Goal: Task Accomplishment & Management: Complete application form

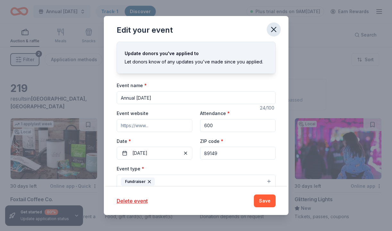
scroll to position [15, 0]
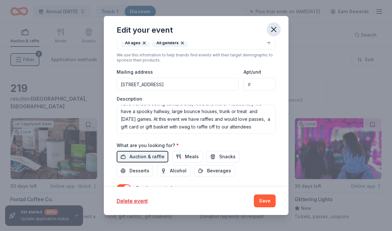
click at [273, 30] on icon "button" at bounding box center [274, 29] width 4 height 4
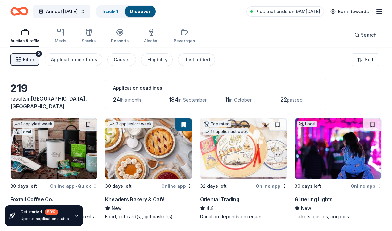
scroll to position [0, 0]
click at [118, 9] on link "Track · 1" at bounding box center [109, 11] width 17 height 5
click at [151, 10] on link "Discover" at bounding box center [140, 11] width 21 height 5
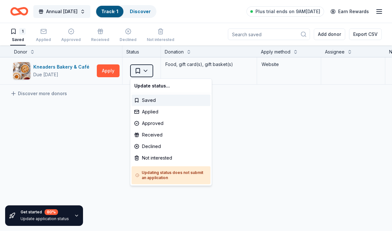
click at [147, 70] on html "Annual Harvest Festival Track · 1 Discover Plus trial ends on 9AM, 8/30 Earn Re…" at bounding box center [196, 115] width 392 height 231
click at [159, 126] on div "Approved" at bounding box center [171, 124] width 79 height 12
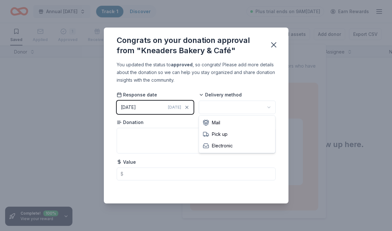
click at [216, 109] on html "Annual Harvest Festival Track · 1 Discover Plus trial ends on 9AM, 8/30 Earn Re…" at bounding box center [196, 115] width 392 height 231
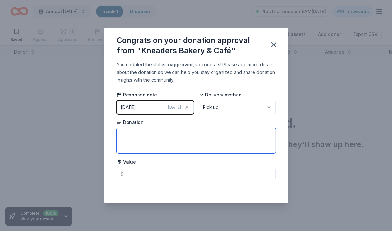
click at [171, 138] on textarea at bounding box center [196, 141] width 159 height 26
type textarea "Gift Basket"
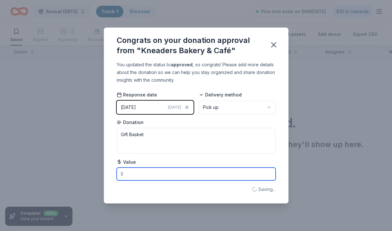
click at [174, 175] on input "text" at bounding box center [196, 174] width 159 height 13
click at [153, 175] on input "text" at bounding box center [196, 174] width 159 height 13
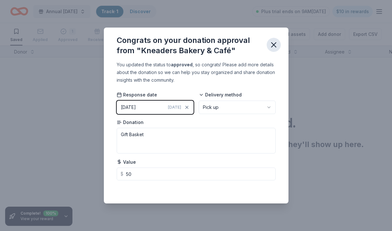
type input "50.00"
click at [276, 41] on icon "button" at bounding box center [273, 44] width 9 height 9
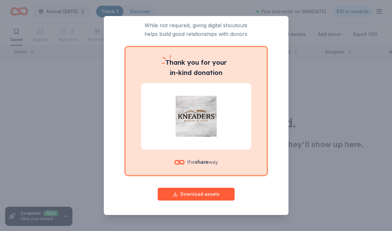
scroll to position [20, 0]
click at [216, 197] on button "Download assets" at bounding box center [196, 194] width 77 height 13
click at [351, 95] on div "Give your donor a shoutout! While not required, giving digital shoutouts helps …" at bounding box center [196, 115] width 392 height 231
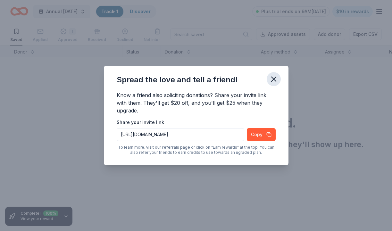
click at [276, 80] on icon "button" at bounding box center [273, 79] width 9 height 9
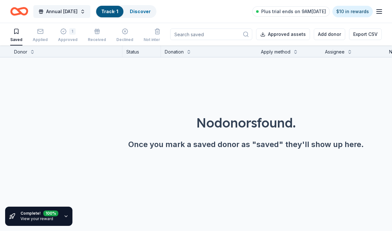
click at [21, 36] on div "Saved" at bounding box center [16, 35] width 12 height 14
click at [40, 37] on div "Applied" at bounding box center [40, 35] width 15 height 14
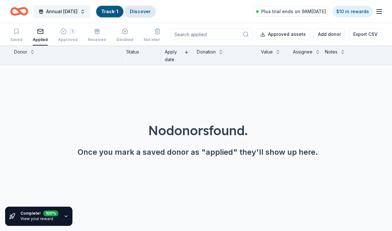
click at [151, 12] on link "Discover" at bounding box center [140, 11] width 21 height 5
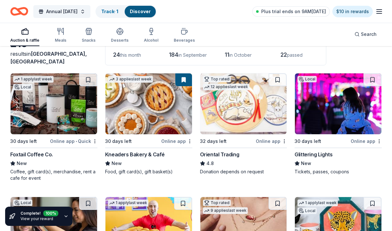
scroll to position [46, 0]
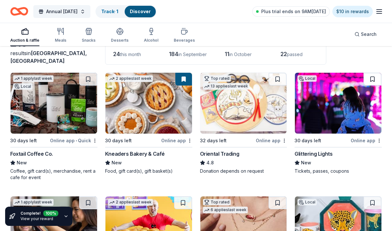
click at [373, 79] on button at bounding box center [373, 79] width 18 height 13
click at [342, 103] on img at bounding box center [338, 103] width 87 height 61
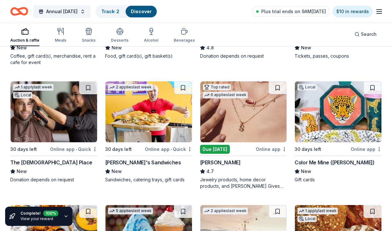
scroll to position [161, 0]
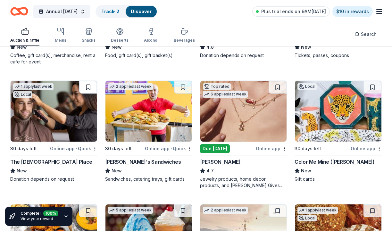
click at [89, 86] on button at bounding box center [88, 87] width 18 height 13
click at [89, 87] on button at bounding box center [88, 87] width 17 height 13
click at [66, 120] on img at bounding box center [54, 111] width 87 height 61
drag, startPoint x: 210, startPoint y: 101, endPoint x: 277, endPoint y: 87, distance: 68.2
click at [277, 87] on button at bounding box center [278, 87] width 18 height 13
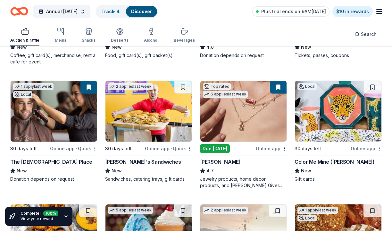
drag, startPoint x: 277, startPoint y: 87, endPoint x: 261, endPoint y: 103, distance: 22.2
click at [261, 103] on img at bounding box center [243, 111] width 87 height 61
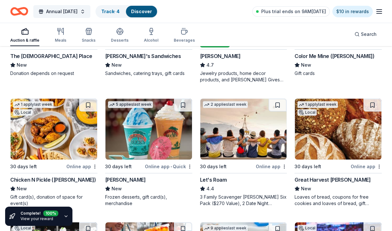
scroll to position [267, 0]
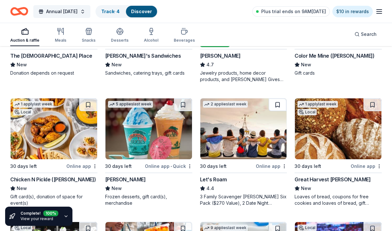
click at [279, 105] on button at bounding box center [278, 104] width 18 height 13
click at [247, 130] on img at bounding box center [243, 128] width 87 height 61
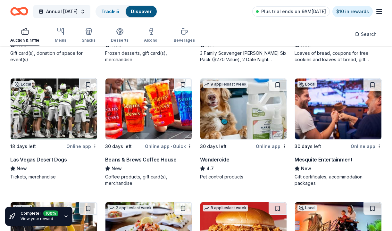
scroll to position [412, 0]
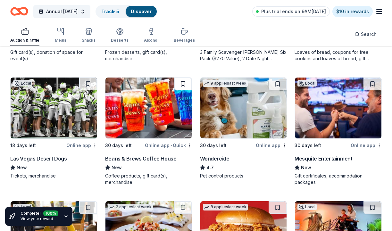
click at [183, 84] on button at bounding box center [183, 84] width 18 height 13
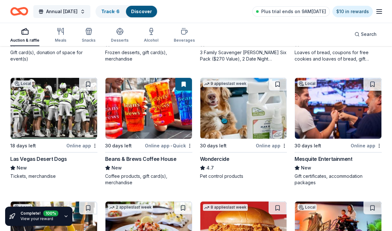
click at [181, 102] on img at bounding box center [148, 108] width 87 height 61
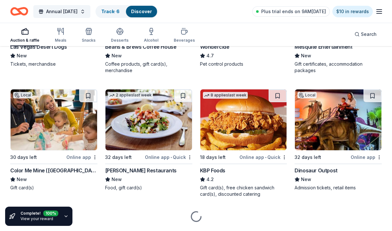
scroll to position [524, 0]
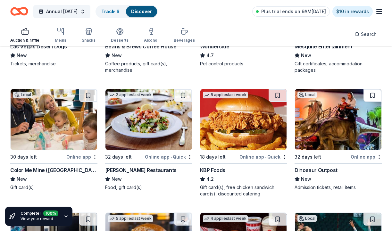
click at [374, 96] on button at bounding box center [373, 95] width 18 height 13
click at [358, 116] on img at bounding box center [338, 119] width 87 height 61
click at [327, 131] on img at bounding box center [338, 119] width 87 height 61
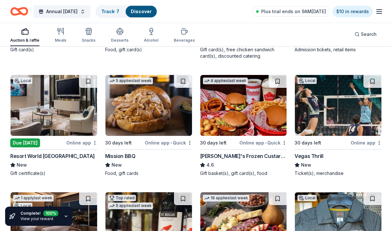
scroll to position [663, 0]
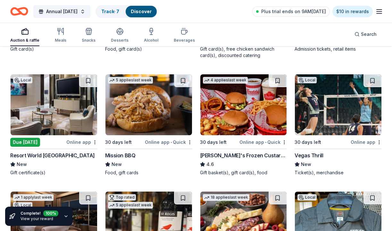
click at [38, 110] on img at bounding box center [54, 104] width 87 height 61
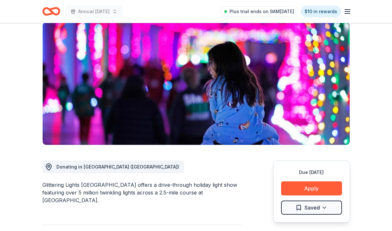
scroll to position [108, 0]
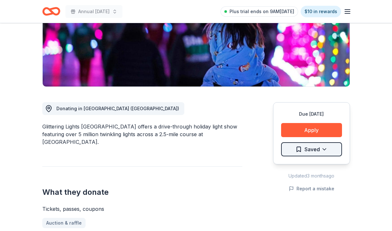
click at [320, 123] on html "Annual [DATE] Plus trial ends on 9AM[DATE] $10 in rewards Due [DATE] Share Glit…" at bounding box center [196, 7] width 392 height 231
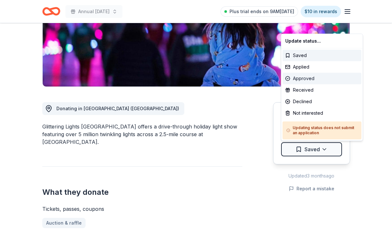
click at [315, 76] on div "Approved" at bounding box center [322, 79] width 79 height 12
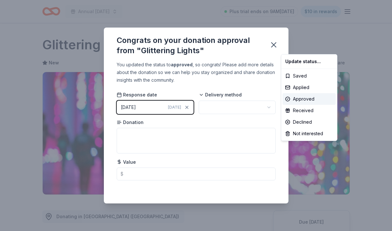
click at [224, 107] on html "Annual [DATE] Plus trial ends on 9AM[DATE] $10 in rewards Due [DATE] Share Glit…" at bounding box center [196, 115] width 392 height 231
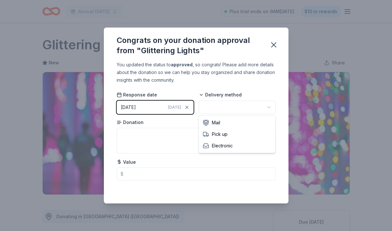
click at [267, 108] on html "Annual [DATE] Plus trial ends on 9AM[DATE] $10 in rewards Due [DATE] Share Glit…" at bounding box center [196, 115] width 392 height 231
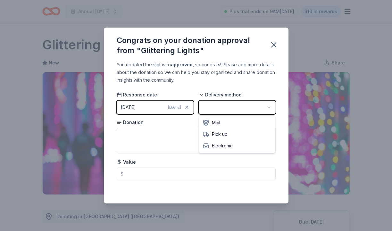
scroll to position [0, 0]
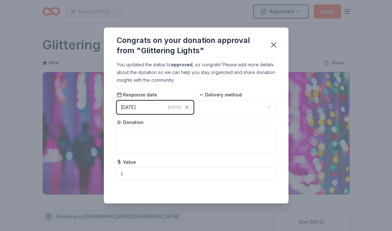
click at [271, 109] on html "Annual [DATE] Approved Apply Due [DATE] Share Glittering Lights New Share Donat…" at bounding box center [196, 115] width 392 height 231
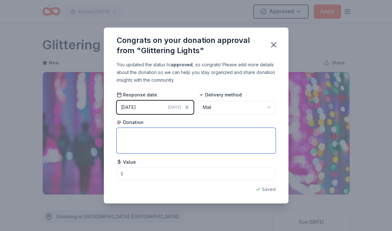
click at [179, 144] on textarea at bounding box center [196, 141] width 159 height 26
type textarea "2 Tickets"
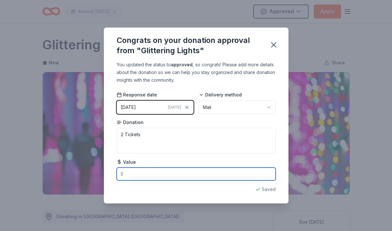
click at [167, 176] on input "text" at bounding box center [196, 174] width 159 height 13
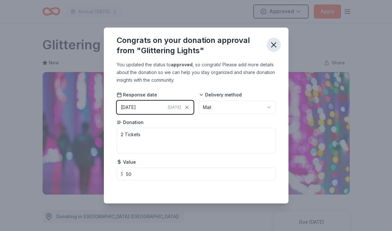
type input "50.00"
drag, startPoint x: 275, startPoint y: 43, endPoint x: 283, endPoint y: 46, distance: 8.2
click at [275, 43] on icon "button" at bounding box center [274, 45] width 4 height 4
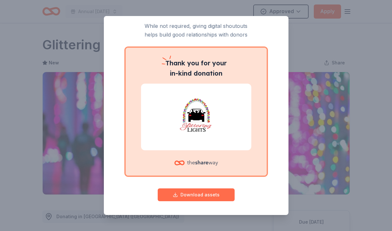
scroll to position [19, 0]
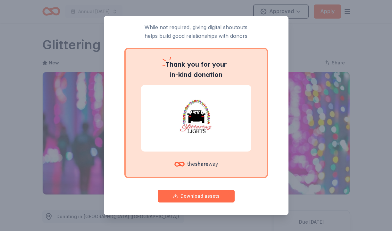
click at [178, 196] on button "Download assets" at bounding box center [196, 196] width 77 height 13
click at [375, 71] on div "Give your donor a shoutout! While not required, giving digital shoutouts helps …" at bounding box center [196, 115] width 392 height 231
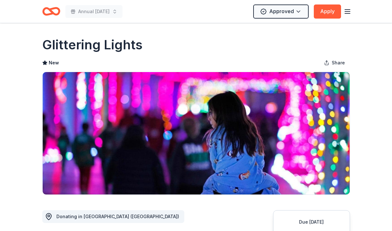
scroll to position [0, 0]
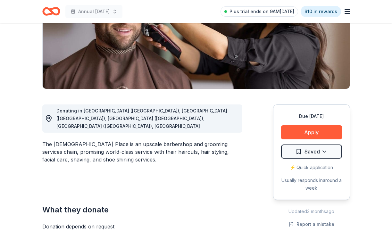
scroll to position [122, 0]
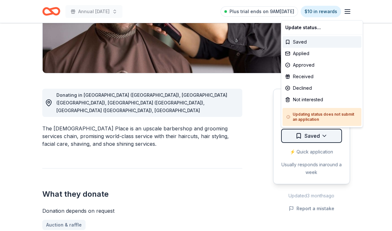
click at [305, 64] on div "Approved" at bounding box center [322, 65] width 79 height 12
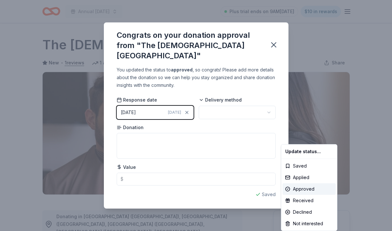
click at [228, 109] on html "Annual Harvest Festival Plus trial ends on 9AM, 8/30 $10 in rewards Due in 30 d…" at bounding box center [196, 115] width 392 height 231
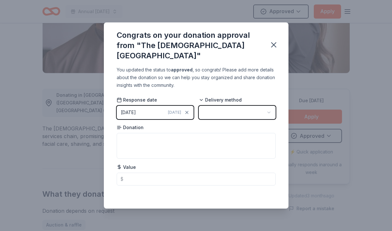
scroll to position [0, 0]
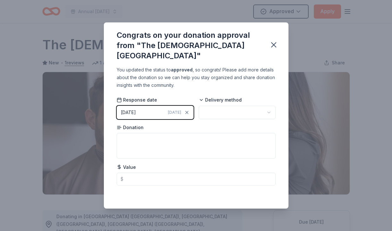
click at [268, 109] on html "Annual Harvest Festival Approved Apply Due in 30 days Share The Gents Place New…" at bounding box center [196, 115] width 392 height 231
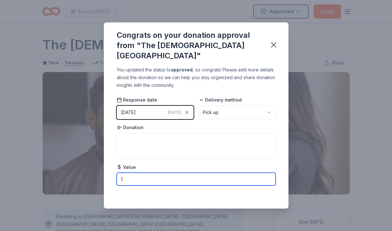
click at [165, 174] on input "text" at bounding box center [196, 179] width 159 height 13
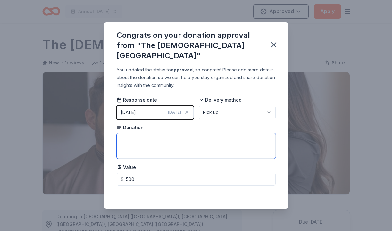
type input "500.00"
click at [174, 140] on textarea at bounding box center [196, 146] width 159 height 26
type textarea "Membership"
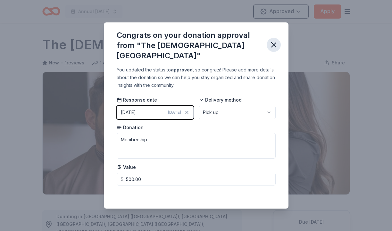
click at [275, 43] on icon "button" at bounding box center [274, 45] width 4 height 4
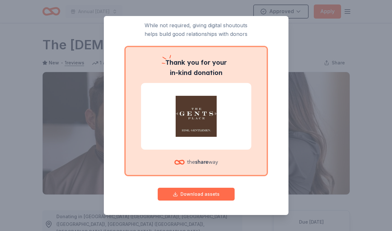
scroll to position [20, 0]
click at [198, 195] on button "Download assets" at bounding box center [196, 194] width 77 height 13
click at [333, 112] on div "Give your donor a shoutout! While not required, giving digital shoutouts helps …" at bounding box center [196, 115] width 392 height 231
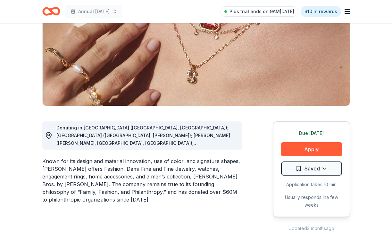
scroll to position [90, 0]
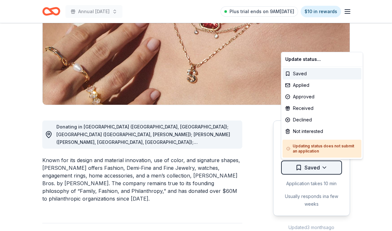
click at [326, 141] on html "Annual Harvest Festival Plus trial ends on 9AM, 8/30 $10 in rewards Due today S…" at bounding box center [196, 25] width 392 height 231
click at [314, 96] on div "Approved" at bounding box center [322, 97] width 79 height 12
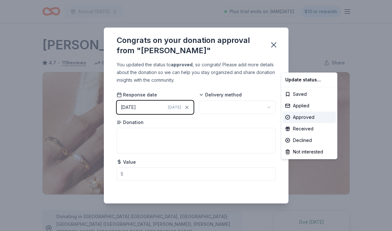
click at [248, 107] on html "Annual Harvest Festival Plus trial ends on 9AM, 8/30 $10 in rewards Due today S…" at bounding box center [196, 115] width 392 height 231
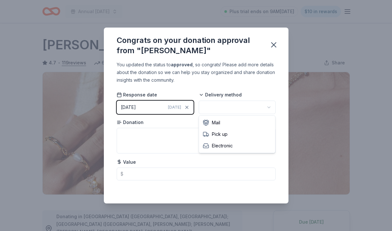
click at [268, 108] on html "Annual Harvest Festival Plus trial ends on 9AM, 8/30 $10 in rewards Due today S…" at bounding box center [196, 115] width 392 height 231
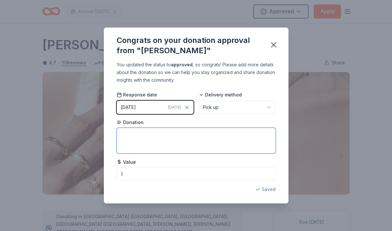
click at [158, 141] on textarea at bounding box center [196, 141] width 159 height 26
type textarea "Jewelry"
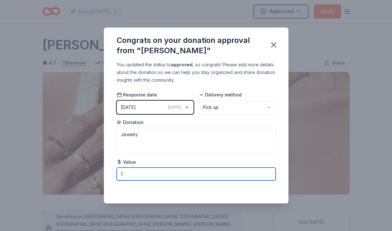
click at [162, 170] on input "text" at bounding box center [196, 174] width 159 height 13
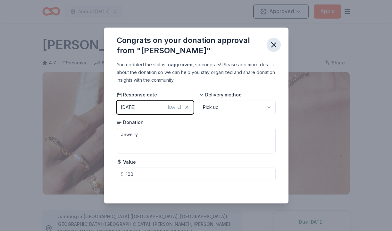
type input "100.00"
click at [273, 45] on icon "button" at bounding box center [273, 44] width 9 height 9
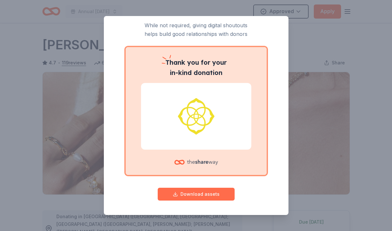
scroll to position [20, 0]
click at [209, 194] on button "Download assets" at bounding box center [196, 194] width 77 height 13
click at [379, 109] on div "Give your donor a shoutout! While not required, giving digital shoutouts helps …" at bounding box center [196, 115] width 392 height 231
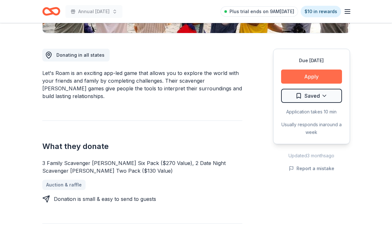
scroll to position [167, 0]
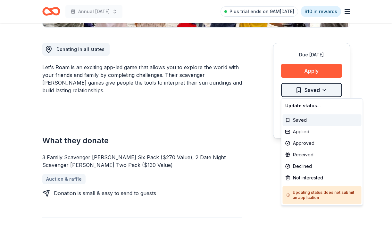
click at [307, 155] on div "Received" at bounding box center [322, 155] width 79 height 12
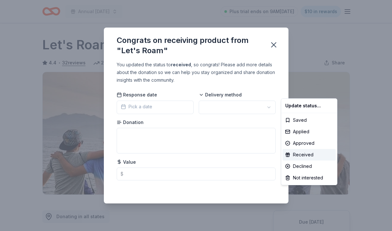
drag, startPoint x: 281, startPoint y: 149, endPoint x: 233, endPoint y: 109, distance: 62.4
click at [233, 109] on html "Annual Harvest Festival Plus trial ends on 9AM, 8/30 $10 in rewards Due in 30 d…" at bounding box center [196, 115] width 392 height 231
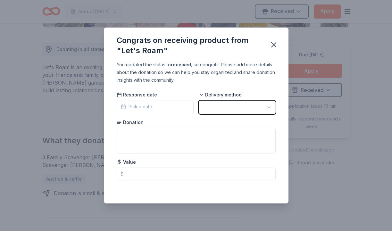
scroll to position [0, 0]
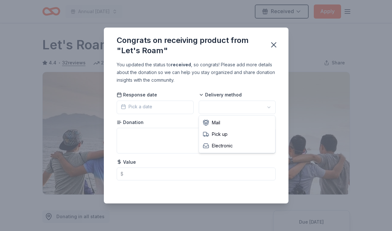
click at [266, 104] on html "Annual Harvest Festival Received Apply Due in 30 days Share Let's Roam 4.4 • 32…" at bounding box center [196, 115] width 392 height 231
click at [141, 108] on span "Pick a date" at bounding box center [136, 107] width 31 height 8
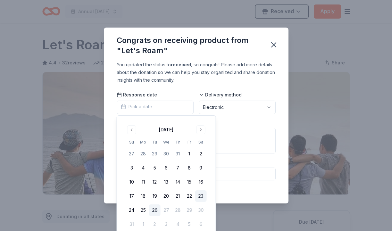
click at [200, 197] on button "23" at bounding box center [201, 196] width 12 height 12
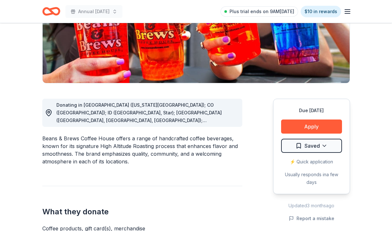
scroll to position [114, 0]
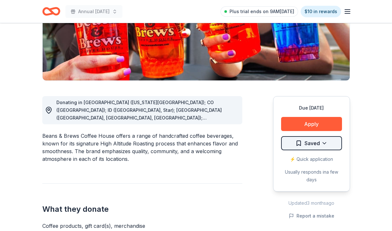
click at [325, 117] on html "Annual [DATE] Plus trial ends on 9AM[DATE] $10 in rewards Due [DATE] Share Bean…" at bounding box center [196, 1] width 392 height 231
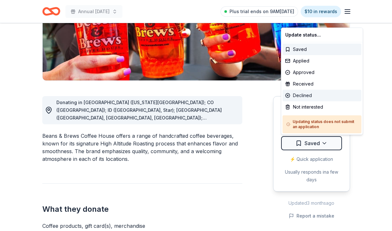
click at [310, 96] on div "Declined" at bounding box center [322, 96] width 79 height 12
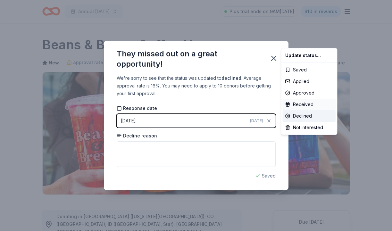
scroll to position [0, 0]
drag, startPoint x: 293, startPoint y: 109, endPoint x: 187, endPoint y: 151, distance: 114.3
click at [187, 151] on html "Annual Harvest Festival Plus trial ends on 9AM, 8/30 $10 in rewards Due in 30 d…" at bounding box center [196, 115] width 392 height 231
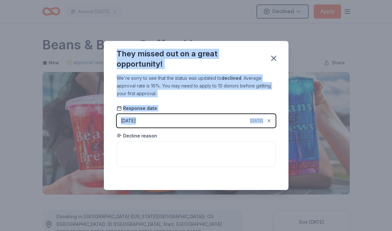
scroll to position [142, 0]
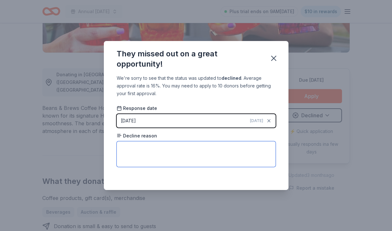
click at [185, 152] on textarea at bounding box center [196, 154] width 159 height 26
type textarea "Unable due to budget for the month being exhausted"
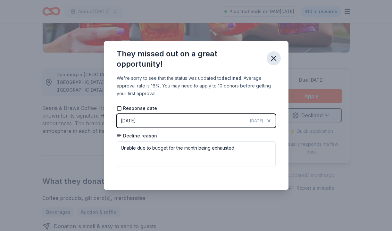
click at [269, 57] on button "button" at bounding box center [274, 58] width 14 height 14
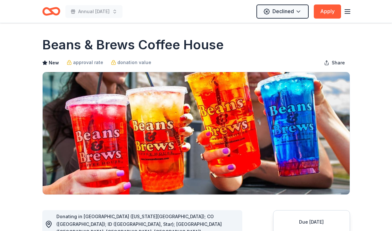
scroll to position [0, 0]
click at [347, 11] on icon "button" at bounding box center [348, 12] width 8 height 8
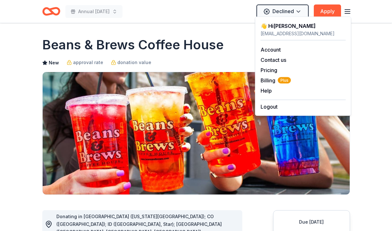
click at [276, 25] on div "👋 Hi Jennifer" at bounding box center [303, 26] width 85 height 8
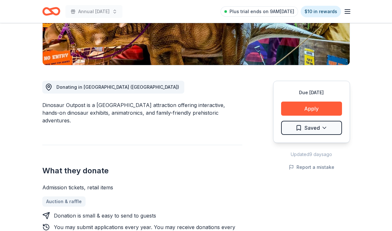
scroll to position [140, 0]
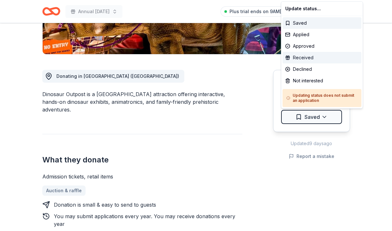
click at [306, 57] on div "Received" at bounding box center [322, 58] width 79 height 12
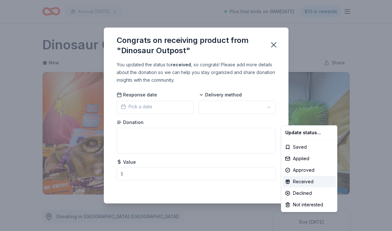
drag, startPoint x: 280, startPoint y: 74, endPoint x: 147, endPoint y: 109, distance: 136.6
click at [147, 109] on html "Annual [DATE] Plus trial ends on 9AM[DATE] $10 in rewards Due [DATE] Share Dino…" at bounding box center [196, 115] width 392 height 231
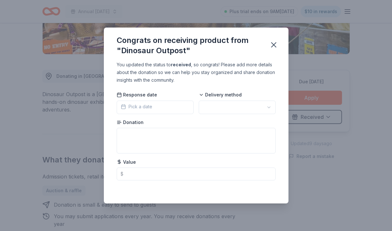
click at [137, 106] on span "Pick a date" at bounding box center [136, 107] width 31 height 8
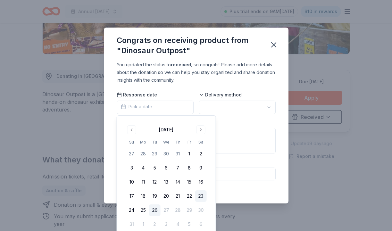
click at [203, 197] on button "23" at bounding box center [201, 196] width 12 height 12
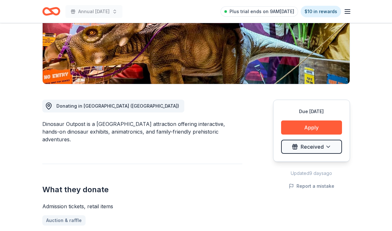
scroll to position [116, 0]
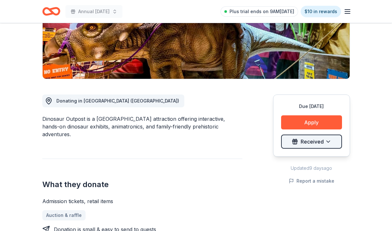
click at [330, 115] on html "Annual [DATE] Plus trial ends on 9AM[DATE] $10 in rewards Due [DATE] Share Dino…" at bounding box center [196, -1] width 392 height 231
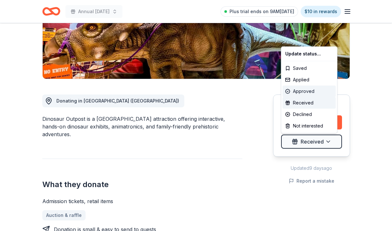
click at [304, 90] on div "Approved" at bounding box center [309, 92] width 53 height 12
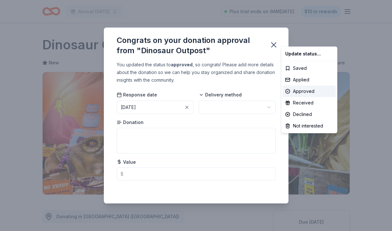
click at [218, 101] on html "Annual Harvest Festival Plus trial ends on 9AM, 8/30 $10 in rewards Due in 32 d…" at bounding box center [196, 115] width 392 height 231
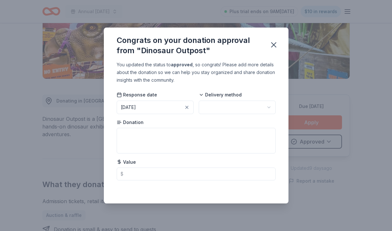
click at [220, 106] on html "Annual Harvest Festival Plus trial ends on 9AM, 8/30 $10 in rewards Due in 32 d…" at bounding box center [196, -1] width 392 height 231
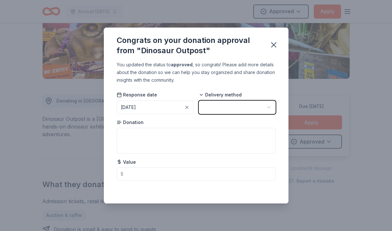
scroll to position [0, 0]
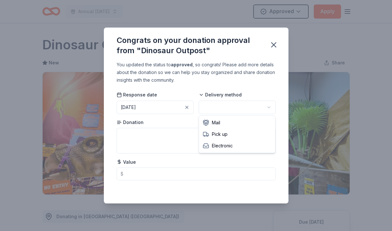
click at [220, 107] on html "Annual Harvest Festival Approved Apply Due in 32 days Share Dinosaur Outpost Ne…" at bounding box center [196, 115] width 392 height 231
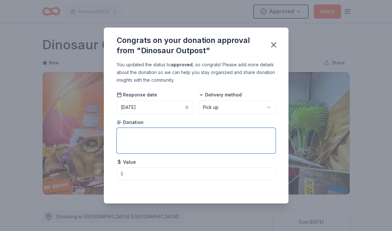
click at [141, 141] on textarea at bounding box center [196, 141] width 159 height 26
type textarea "Family 4 pack"
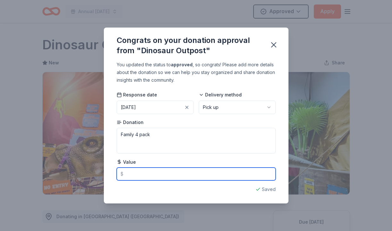
click at [151, 170] on input "text" at bounding box center [196, 174] width 159 height 13
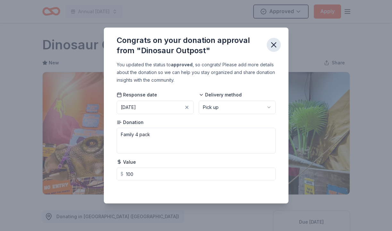
type input "100.00"
click at [275, 46] on icon "button" at bounding box center [274, 45] width 4 height 4
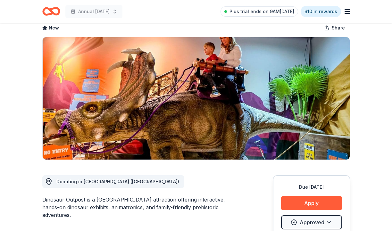
scroll to position [18, 0]
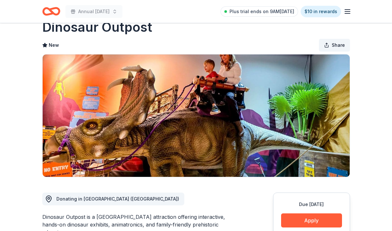
click at [340, 46] on span "Share" at bounding box center [338, 45] width 13 height 8
click at [250, 100] on img at bounding box center [196, 116] width 307 height 122
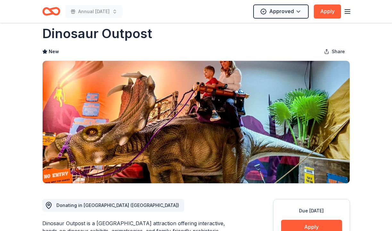
scroll to position [13, 0]
